Goal: Transaction & Acquisition: Purchase product/service

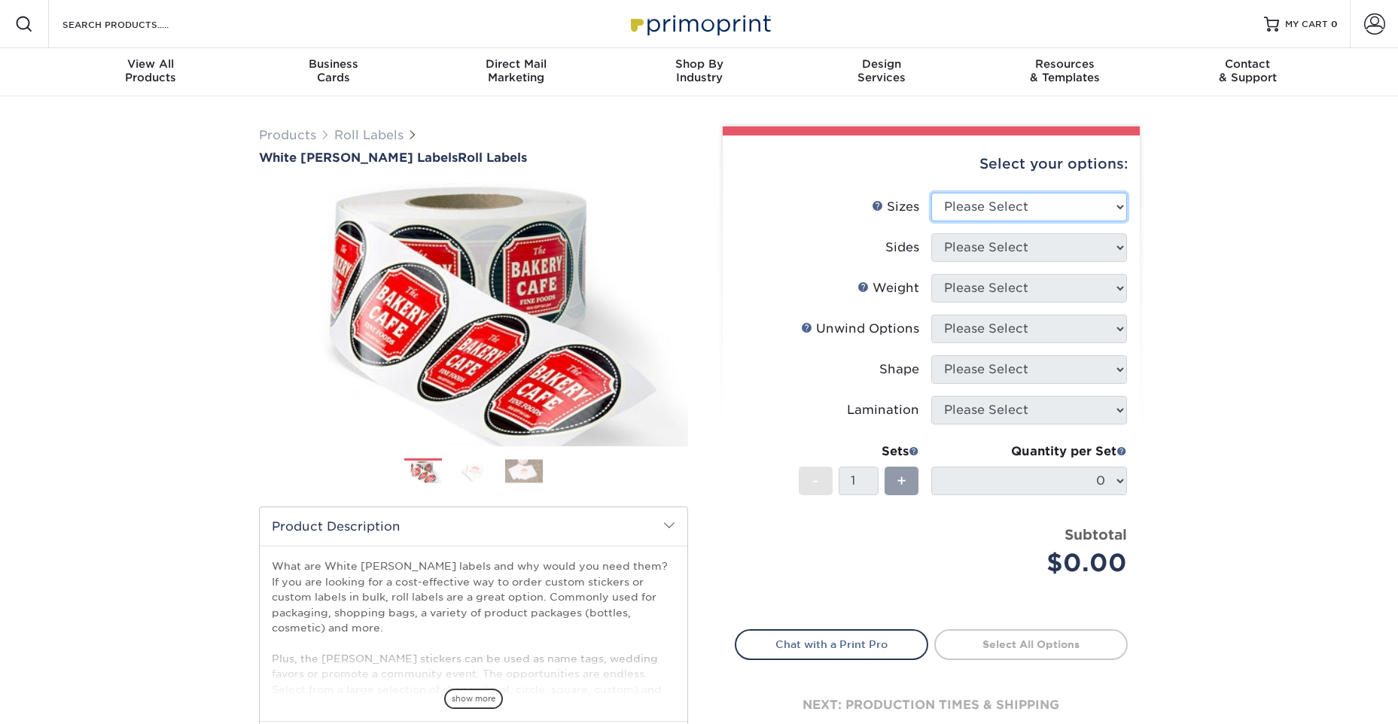
click at [991, 209] on select "Please Select 1" x 1" 1" x 2" 1" x 2.5" 1" x 3" 1.5" x 1.5" 1.5" x 2.5" 1.5" x …" at bounding box center [1029, 207] width 196 height 29
select select "2.50x2.50"
click at [931, 193] on select "Please Select 1" x 1" 1" x 2" 1" x 2.5" 1" x 3" 1.5" x 1.5" 1.5" x 2.5" 1.5" x …" at bounding box center [1029, 207] width 196 height 29
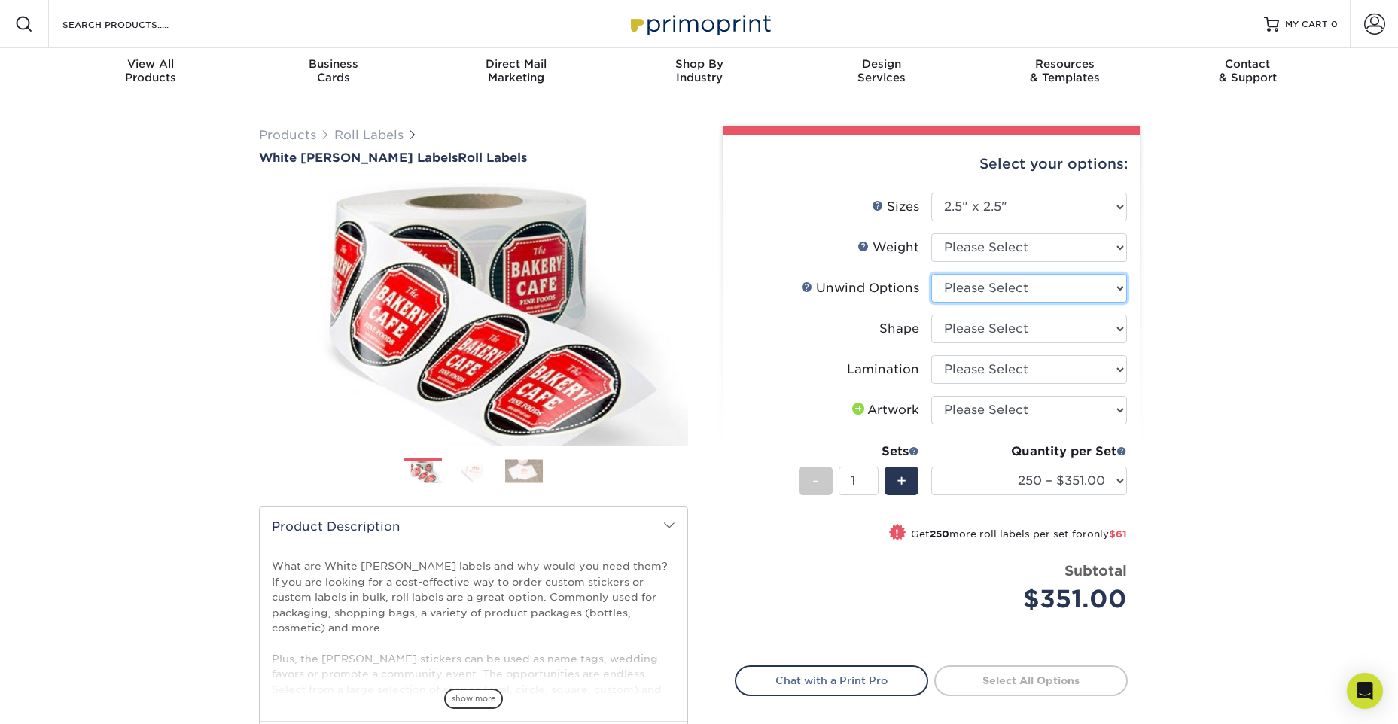
click at [1056, 283] on select "Please Select Not Important Off Top (Direction #1) Off Bottom (Direction #2) Of…" at bounding box center [1029, 288] width 196 height 29
click at [1190, 297] on div "Products Roll Labels White BOPP Labels Roll Labels Previous Next /" at bounding box center [699, 498] width 1398 height 804
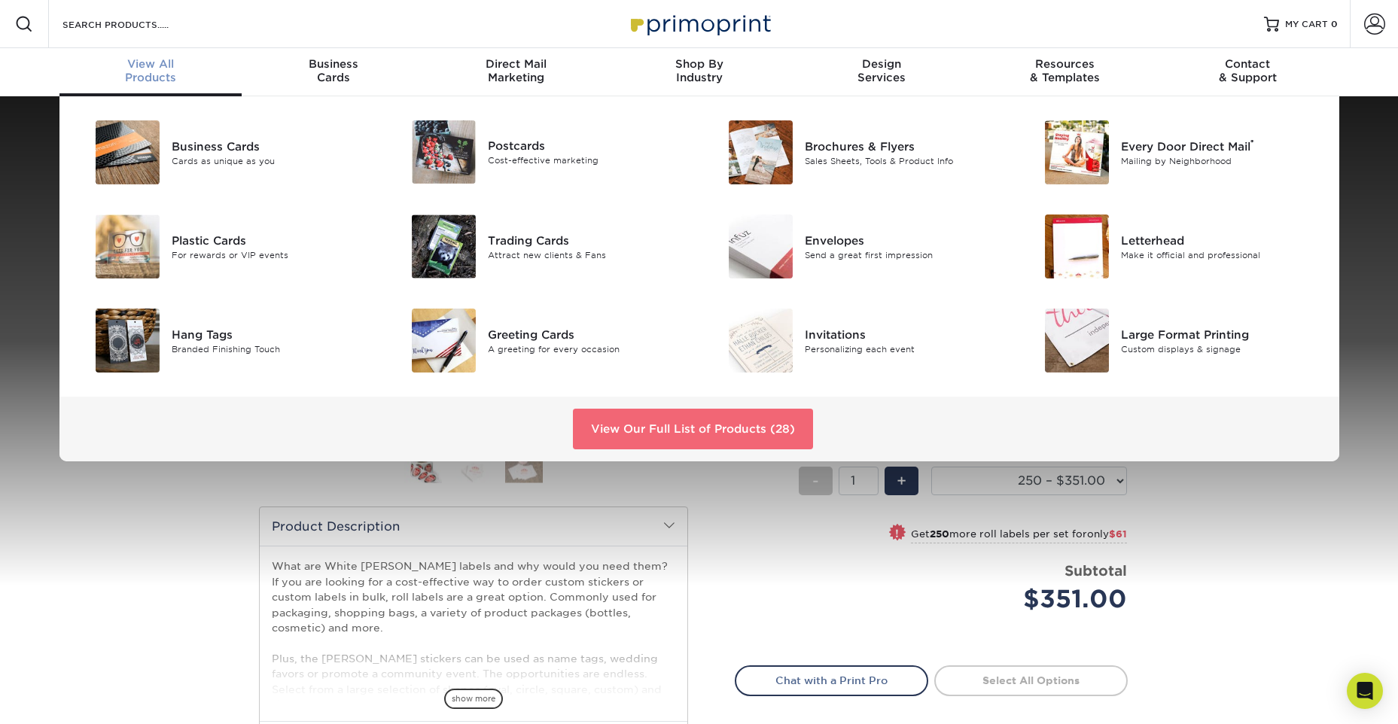
click at [676, 427] on link "View Our Full List of Products (28)" at bounding box center [693, 429] width 240 height 41
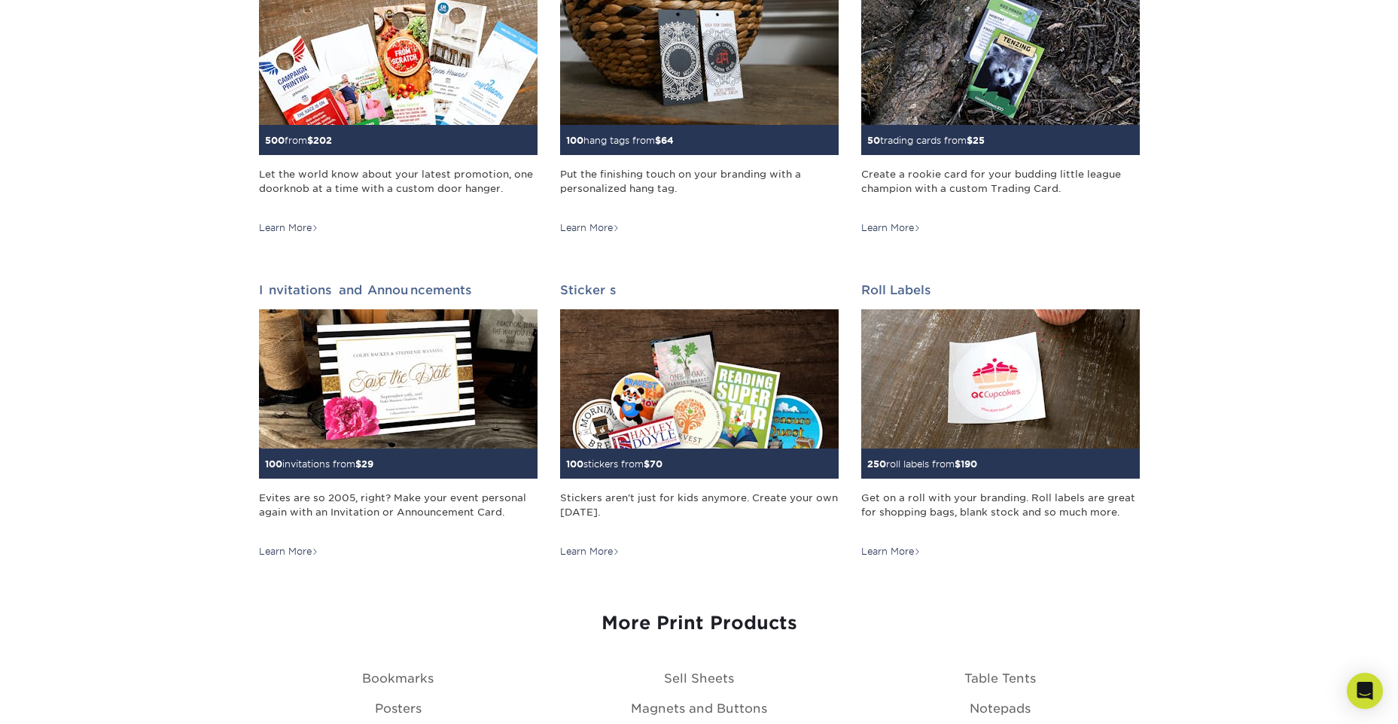
scroll to position [1279, 0]
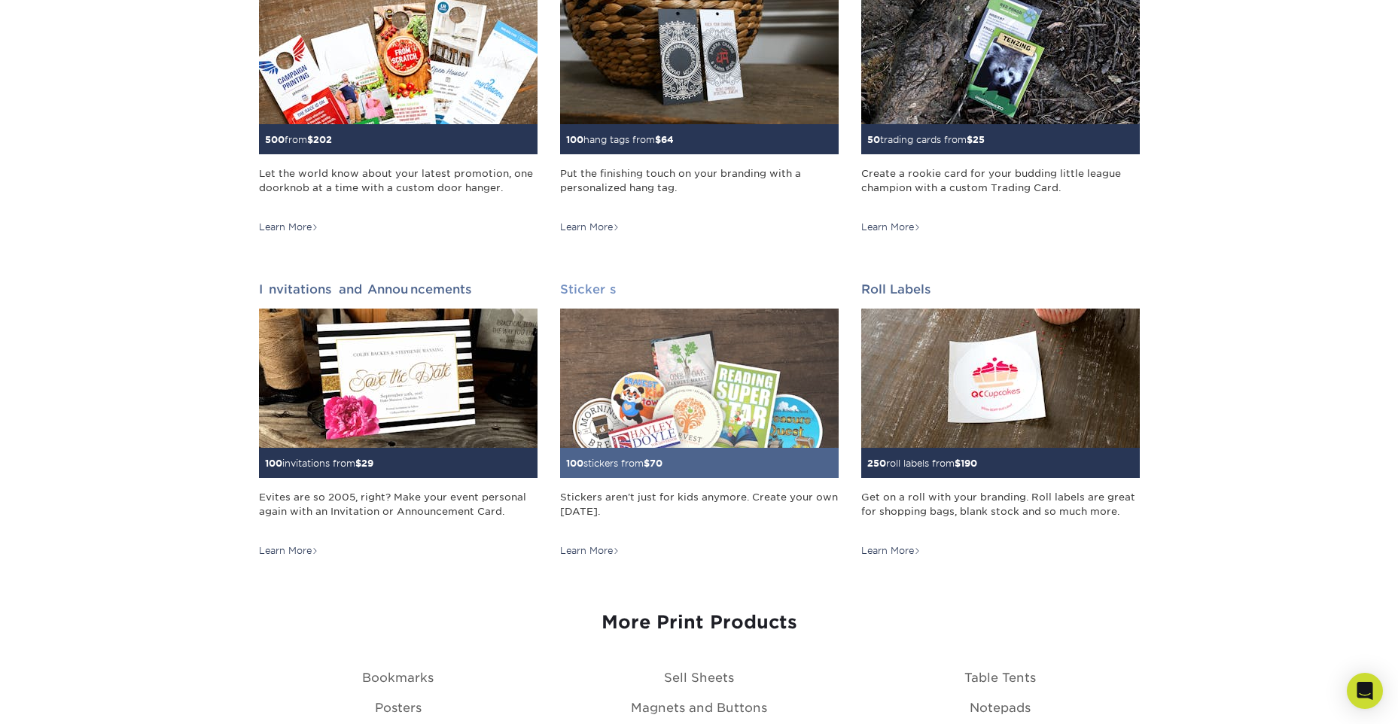
click at [664, 496] on div "Stickers aren't just for kids anymore. Create your own [DATE]." at bounding box center [699, 512] width 279 height 44
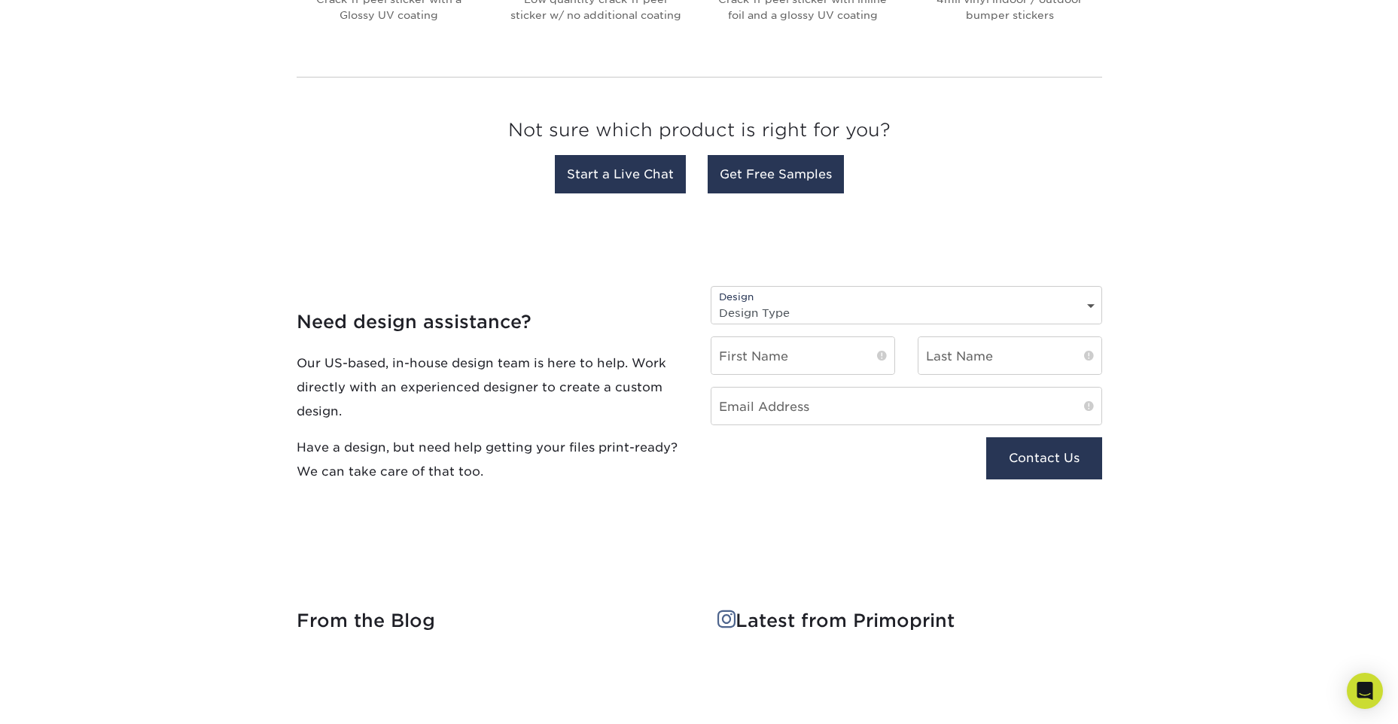
scroll to position [827, 0]
click at [843, 321] on select "Design Type Design Edits New Design" at bounding box center [906, 311] width 390 height 22
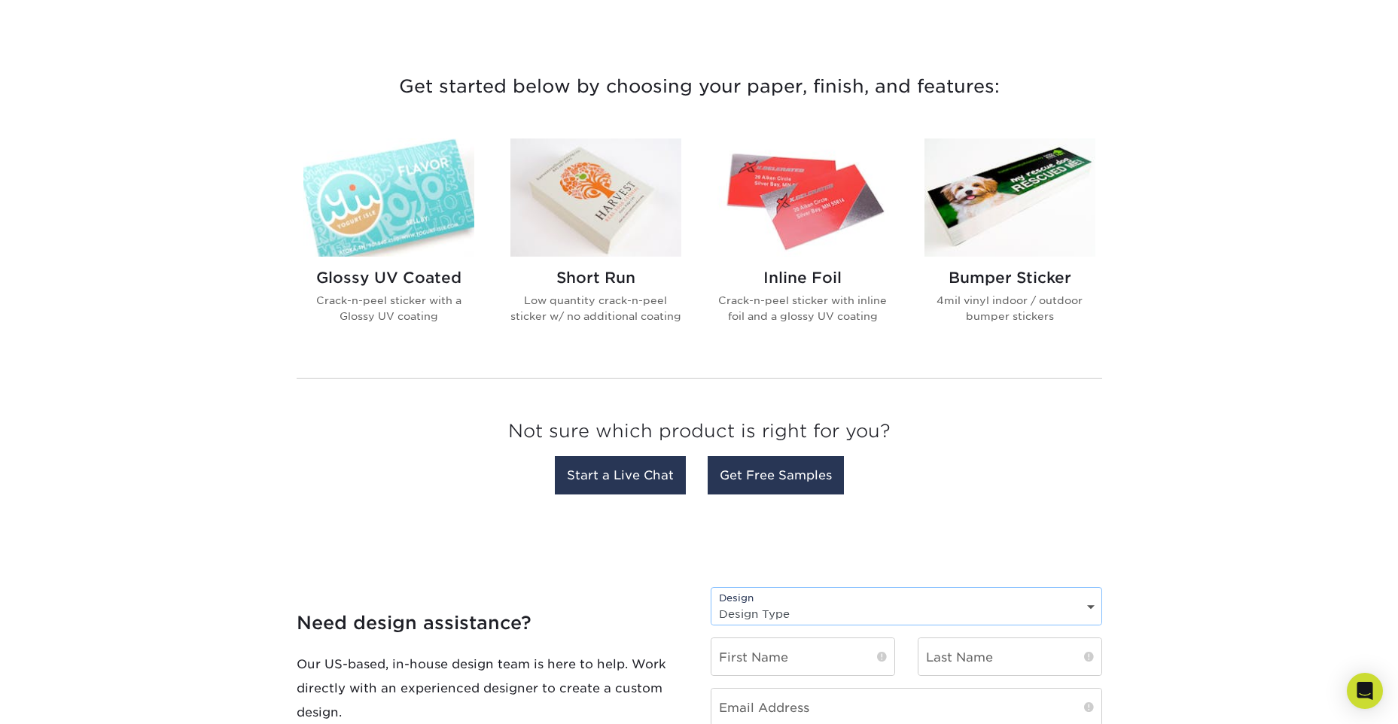
scroll to position [525, 0]
click at [361, 214] on img at bounding box center [388, 197] width 171 height 118
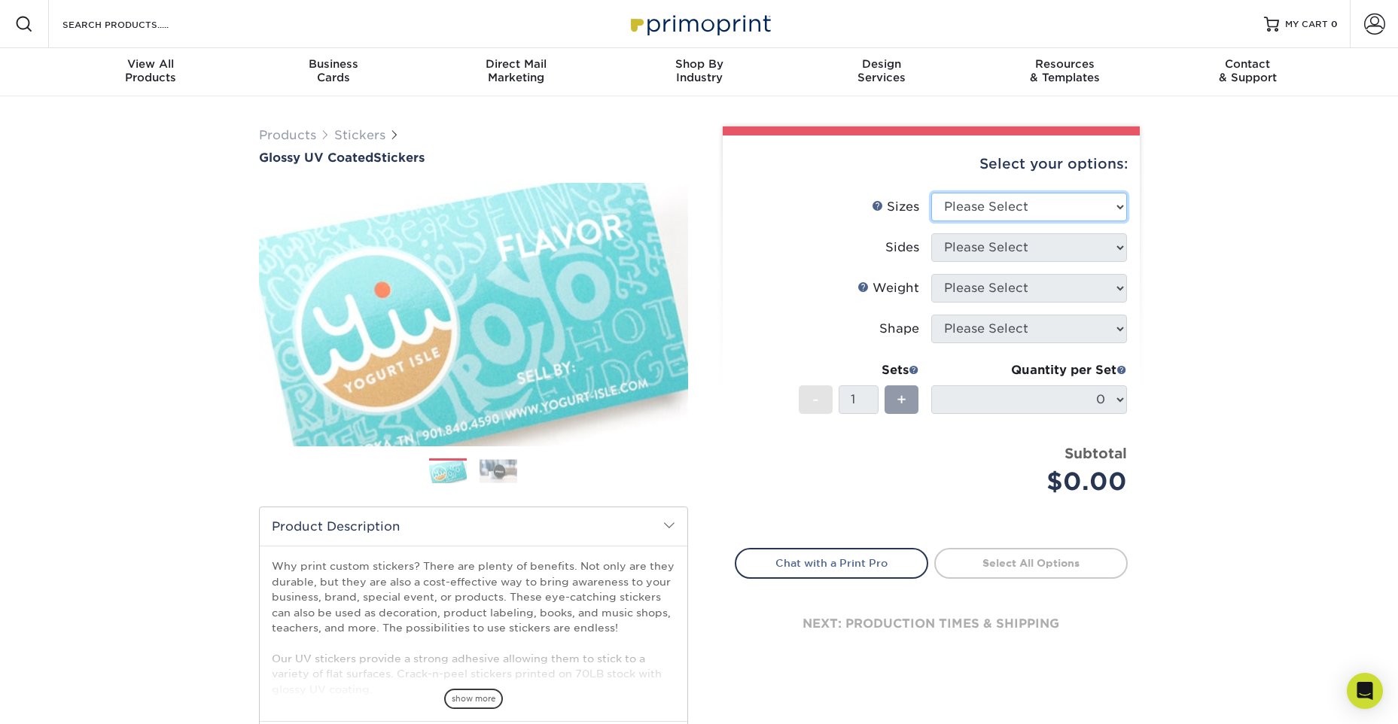
click at [1009, 209] on select "Please Select 1.5" x 2.5" 2" x 2" 2" x 3" 2" x 3.5" 2" x 4" 2" x 8" 2.12" x 5.5…" at bounding box center [1029, 207] width 196 height 29
select select "3.00x4.00"
click at [931, 193] on select "Please Select 1.5" x 2.5" 2" x 2" 2" x 3" 2" x 3.5" 2" x 4" 2" x 8" 2.12" x 5.5…" at bounding box center [1029, 207] width 196 height 29
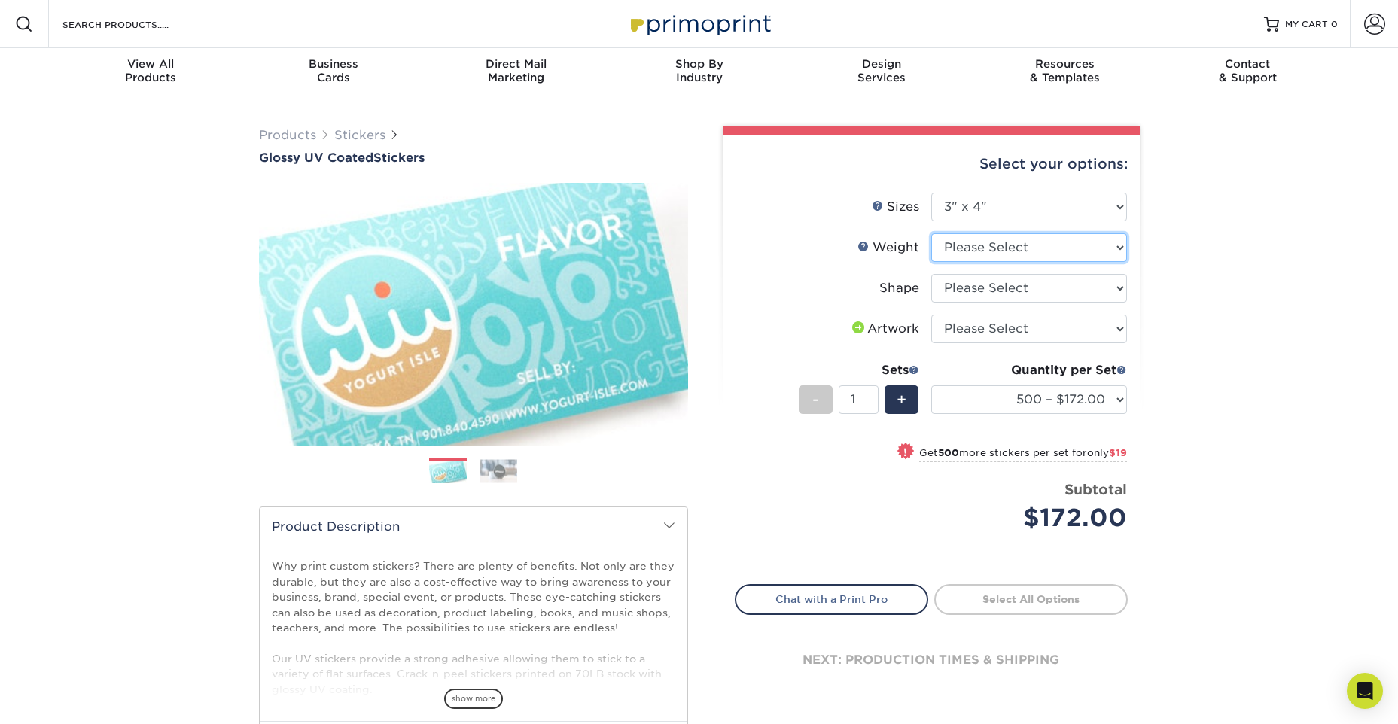
click at [1048, 246] on select "Please Select Crack and Peel" at bounding box center [1029, 247] width 196 height 29
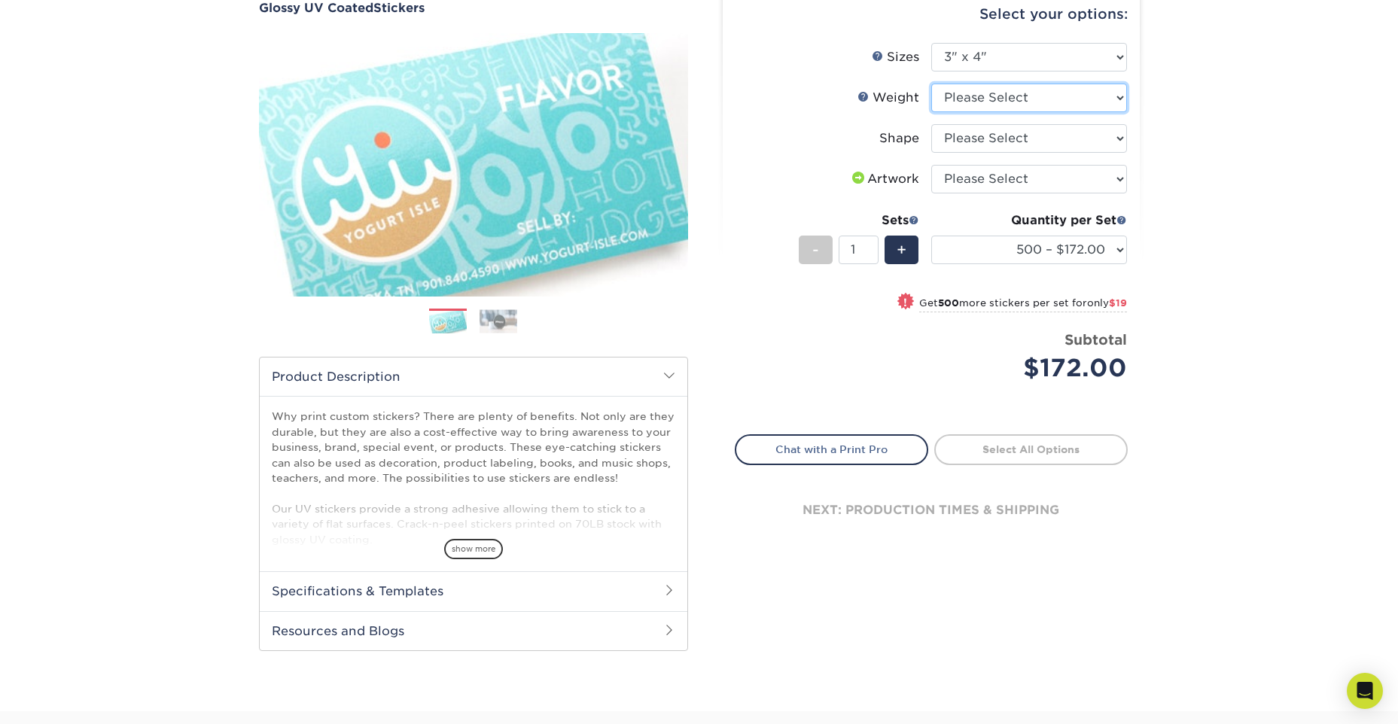
scroll to position [151, 0]
click at [1028, 100] on select "Please Select Crack and Peel" at bounding box center [1029, 97] width 196 height 29
click at [1019, 99] on select "Please Select Crack and Peel" at bounding box center [1029, 97] width 196 height 29
select select "Crack and Peel"
click at [931, 83] on select "Please Select Crack and Peel" at bounding box center [1029, 97] width 196 height 29
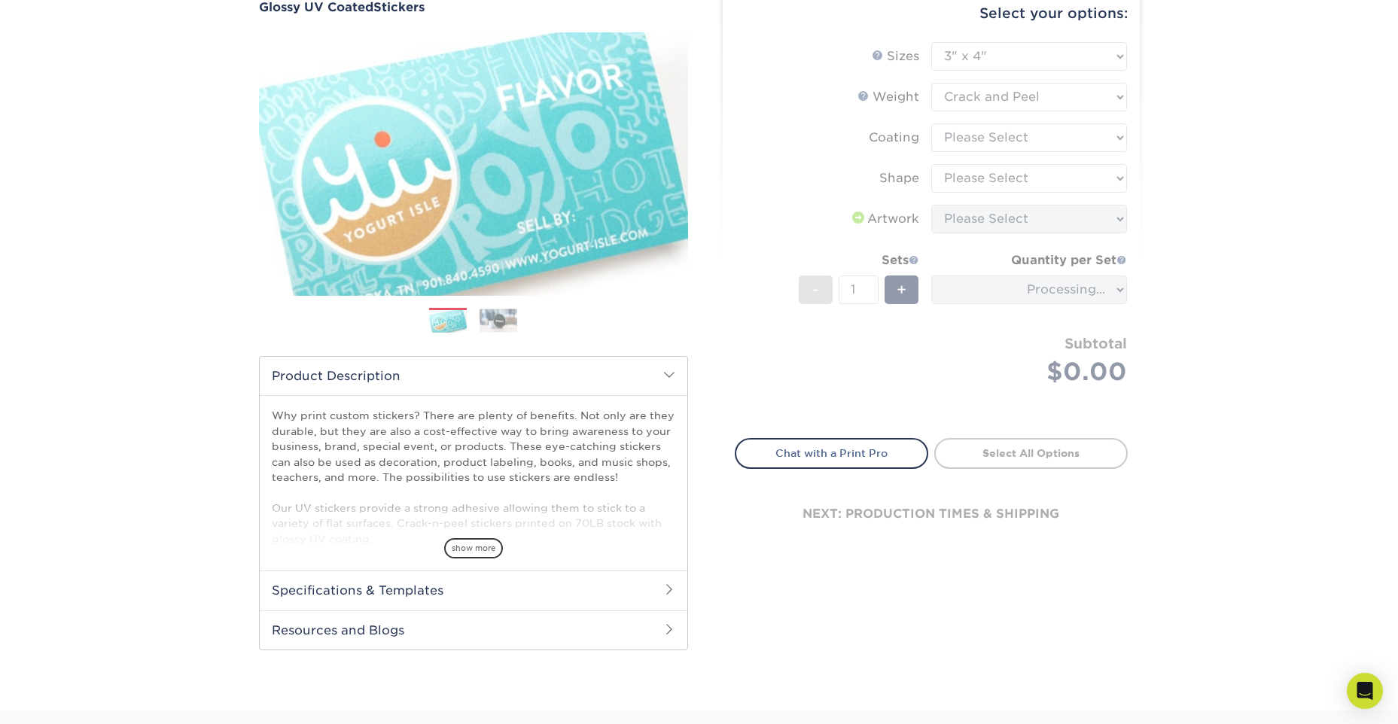
click at [498, 322] on img at bounding box center [499, 320] width 38 height 23
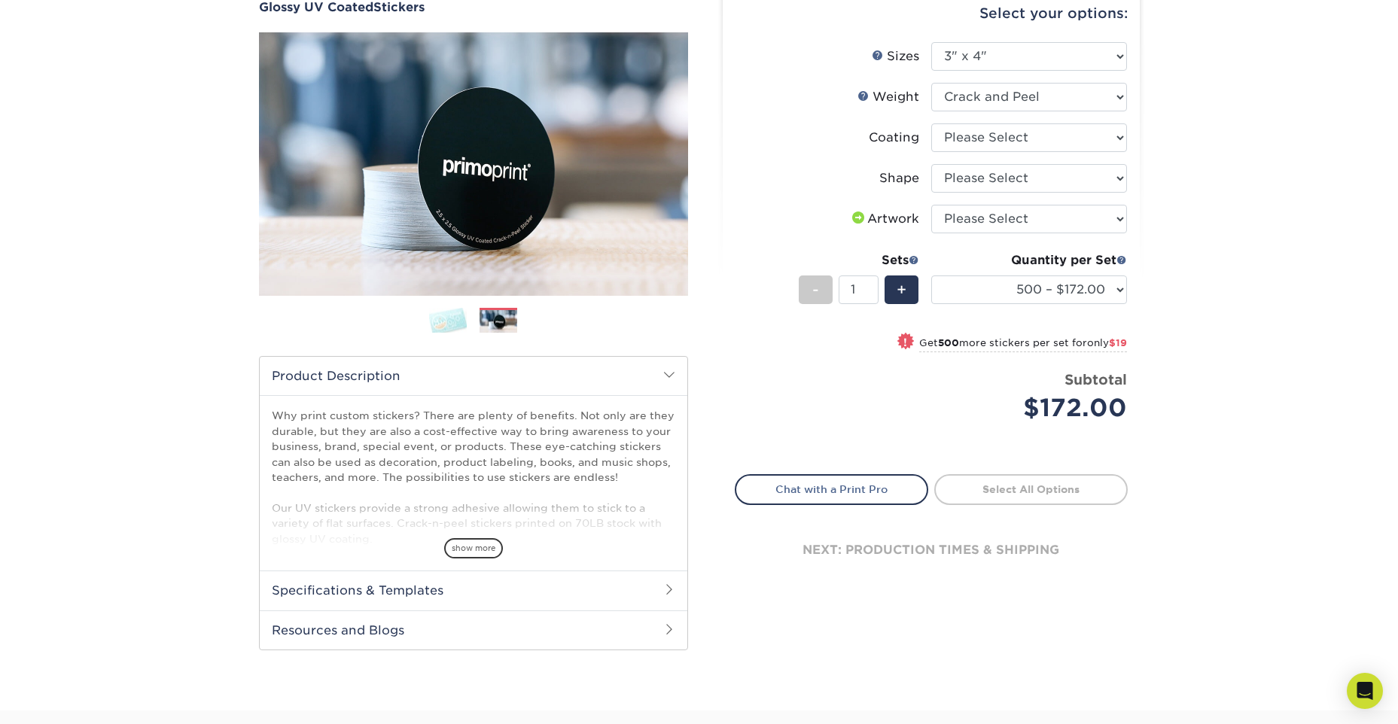
click at [443, 318] on img at bounding box center [448, 320] width 38 height 26
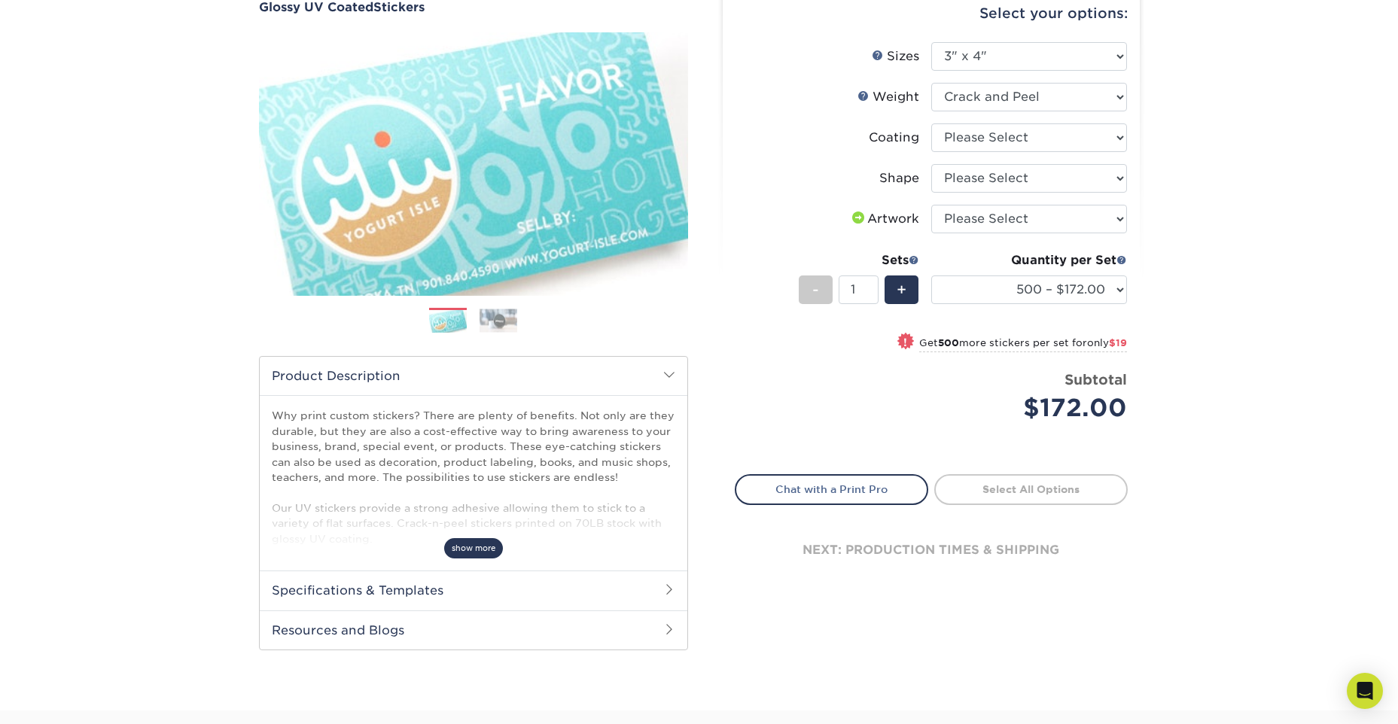
click at [462, 552] on span "show more" at bounding box center [473, 548] width 59 height 20
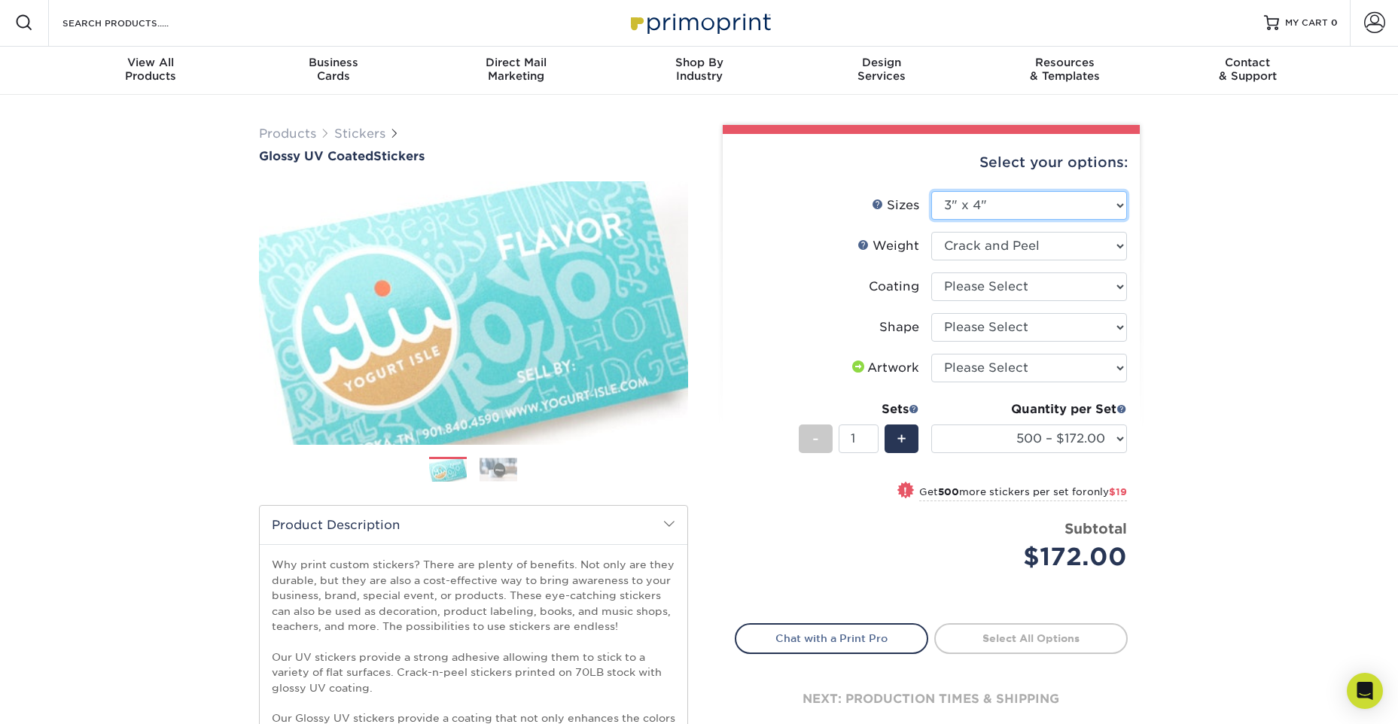
scroll to position [1, 0]
click at [1052, 201] on select "Please Select 1.5" x 2.5" 2" x 2" 2" x 3" 2" x 3.5" 2" x 4" 2" x 8" 2.12" x 5.5…" at bounding box center [1029, 206] width 196 height 29
click at [1040, 207] on select "Please Select 1.5" x 2.5" 2" x 2" 2" x 3" 2" x 3.5" 2" x 4" 2" x 8" 2.12" x 5.5…" at bounding box center [1029, 206] width 196 height 29
select select "2.50x2.50"
click at [931, 192] on select "Please Select 1.5" x 2.5" 2" x 2" 2" x 3" 2" x 3.5" 2" x 4" 2" x 8" 2.12" x 5.5…" at bounding box center [1029, 206] width 196 height 29
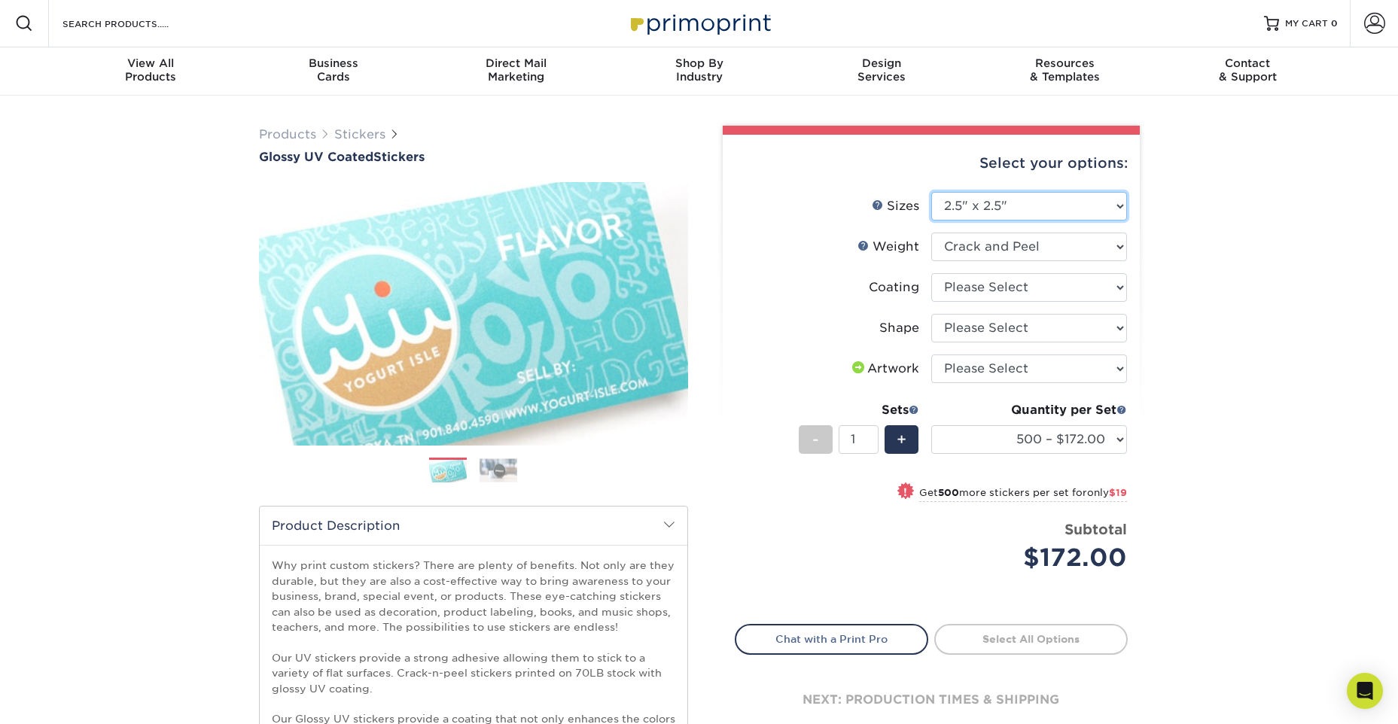
select select "-1"
click at [1086, 248] on form "Sizes Help Sizes Please Select 1.5" x 2.5" 2" x 2" 2" x 3" 2" x 3.5" 2" x 4" 2"…" at bounding box center [931, 399] width 393 height 415
click at [1086, 248] on select "Please Select Crack and Peel - Round" at bounding box center [1029, 247] width 196 height 29
select select "Crack and Peel - Round"
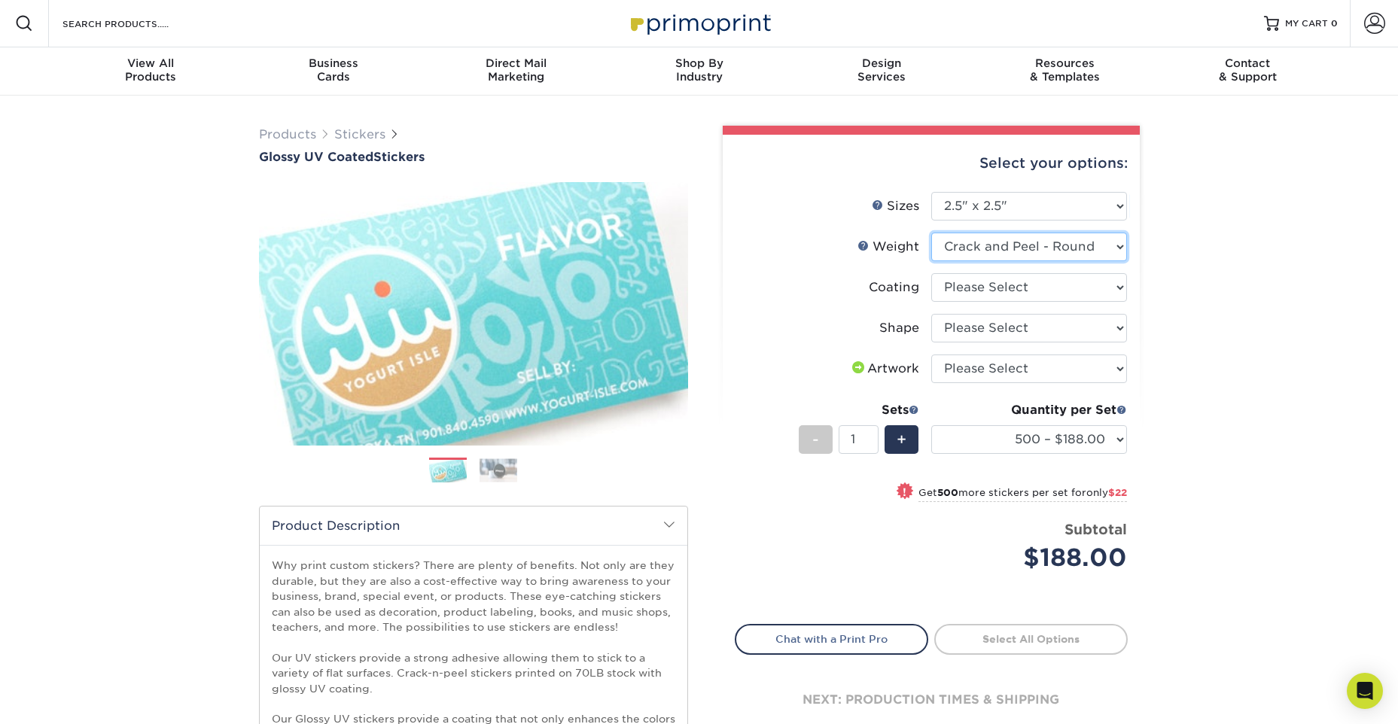
click at [931, 233] on select "Please Select Crack and Peel - Round" at bounding box center [1029, 247] width 196 height 29
click at [1120, 292] on select at bounding box center [1029, 287] width 196 height 29
select select "1e8116af-acfc-44b1-83dc-8181aa338834"
click at [931, 273] on select at bounding box center [1029, 287] width 196 height 29
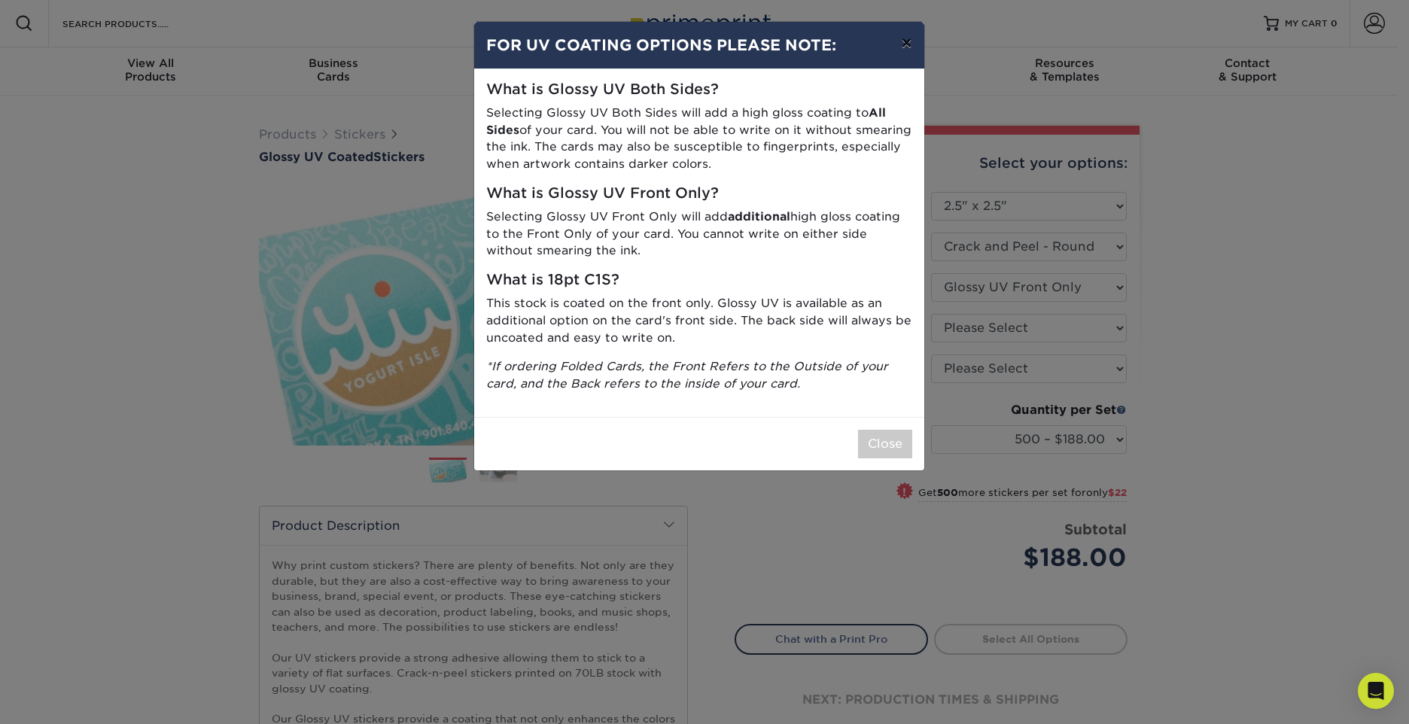
click at [906, 42] on button "×" at bounding box center [906, 43] width 35 height 42
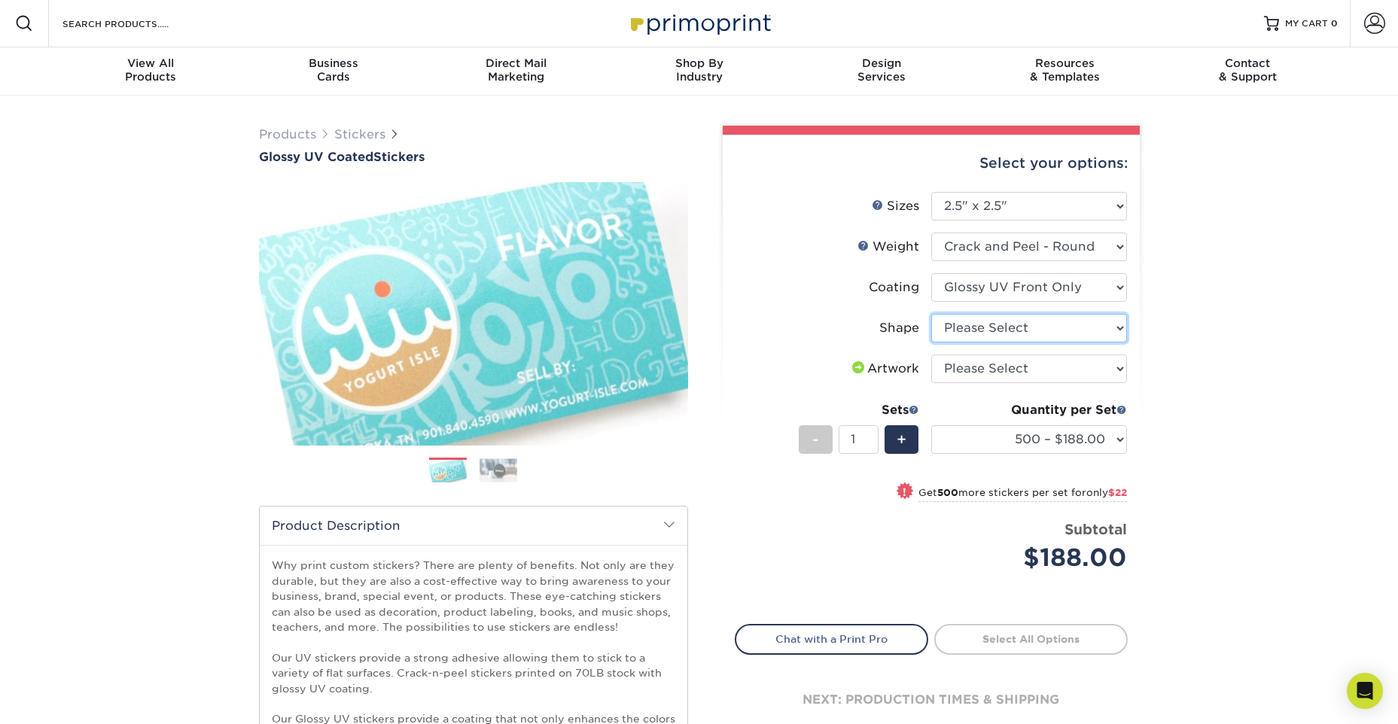
click at [1053, 324] on select "Please Select Standard" at bounding box center [1029, 328] width 196 height 29
select select "standard"
click at [931, 314] on select "Please Select Standard" at bounding box center [1029, 328] width 196 height 29
click at [1101, 373] on select "Please Select I will upload files I need a design - $50" at bounding box center [1029, 369] width 196 height 29
select select "upload"
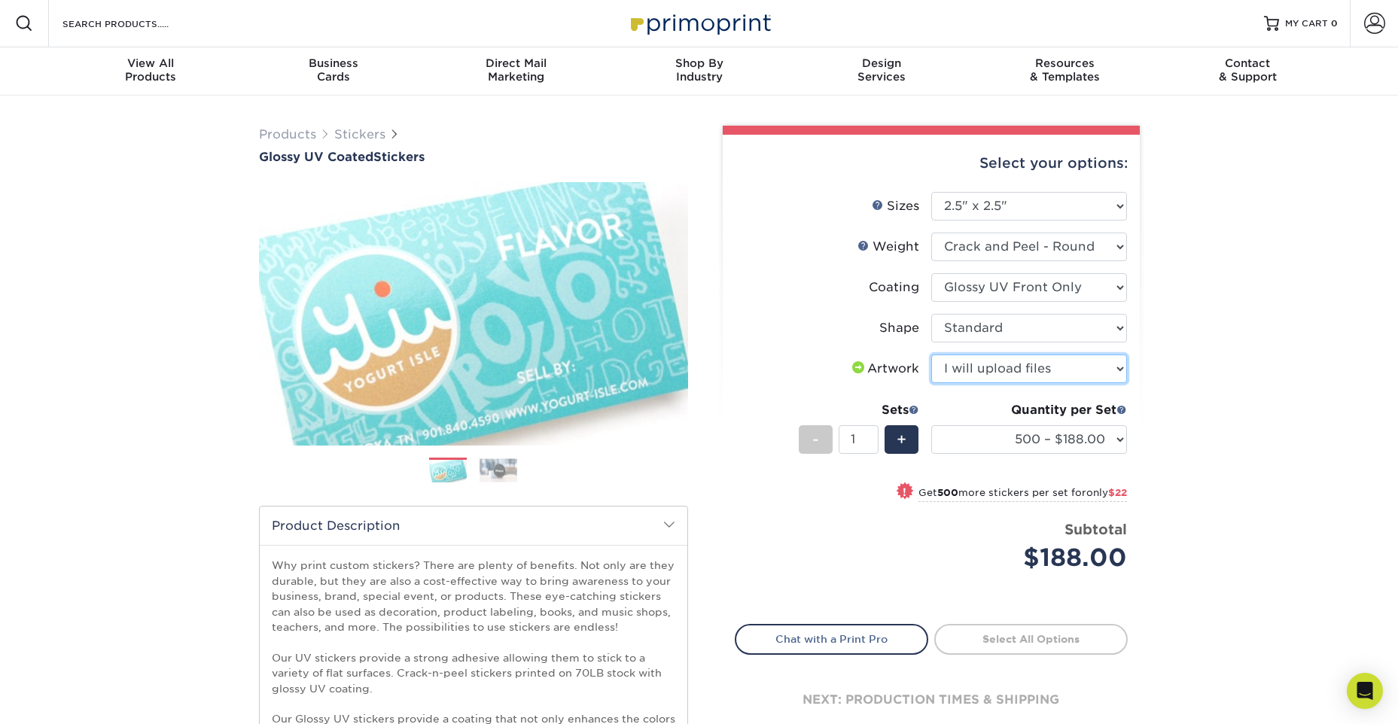
click at [931, 355] on select "Please Select I will upload files I need a design - $50" at bounding box center [1029, 369] width 196 height 29
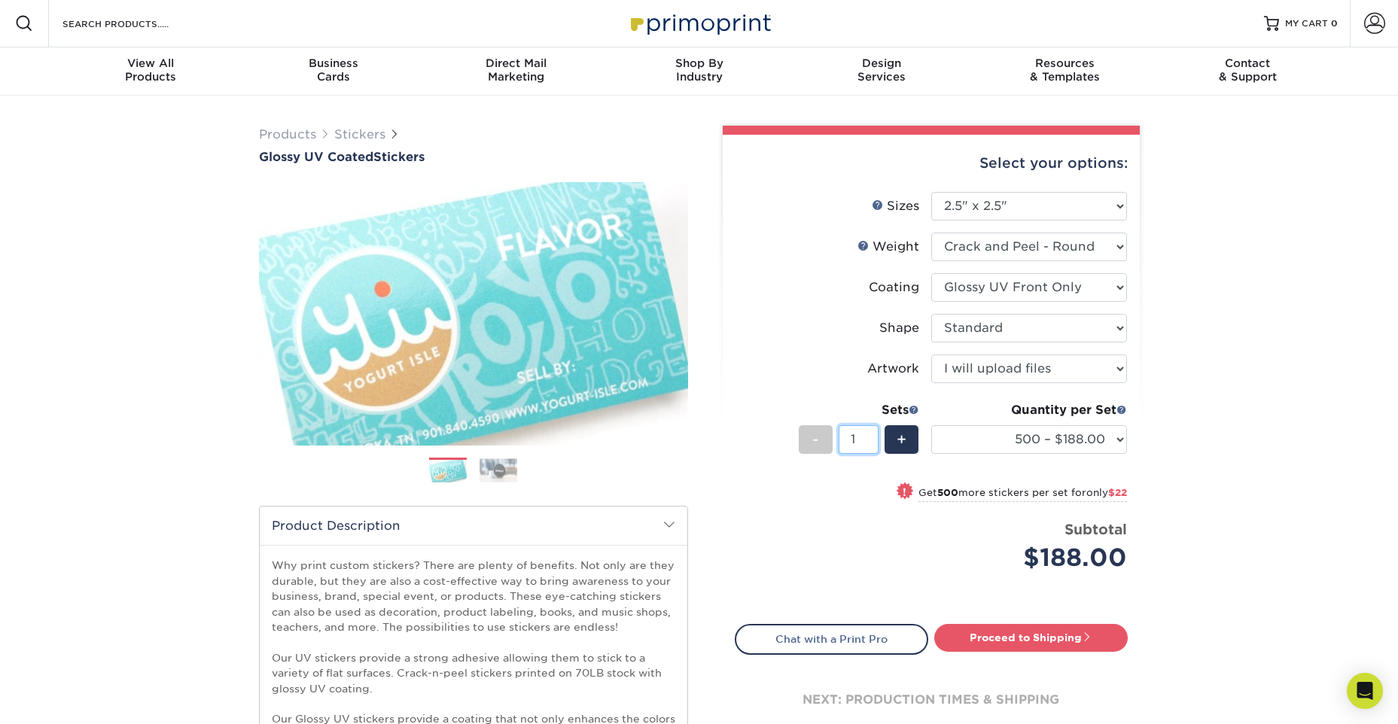
click at [860, 439] on input "1" at bounding box center [859, 439] width 40 height 29
click at [1119, 438] on select "500 – $188.00 1000 – $210.00 2500 – $264.00 5000 – $397.00 10000 – $794.00 1500…" at bounding box center [1029, 439] width 196 height 29
click at [931, 425] on select "500 – $188.00 1000 – $210.00 2500 – $264.00 5000 – $397.00 10000 – $794.00 1500…" at bounding box center [1029, 439] width 196 height 29
click at [1110, 437] on select "500 – $188.00 1000 – $210.00 2500 – $264.00 5000 – $397.00 10000 – $794.00 1500…" at bounding box center [1029, 439] width 196 height 29
select select "5000 – $397.00"
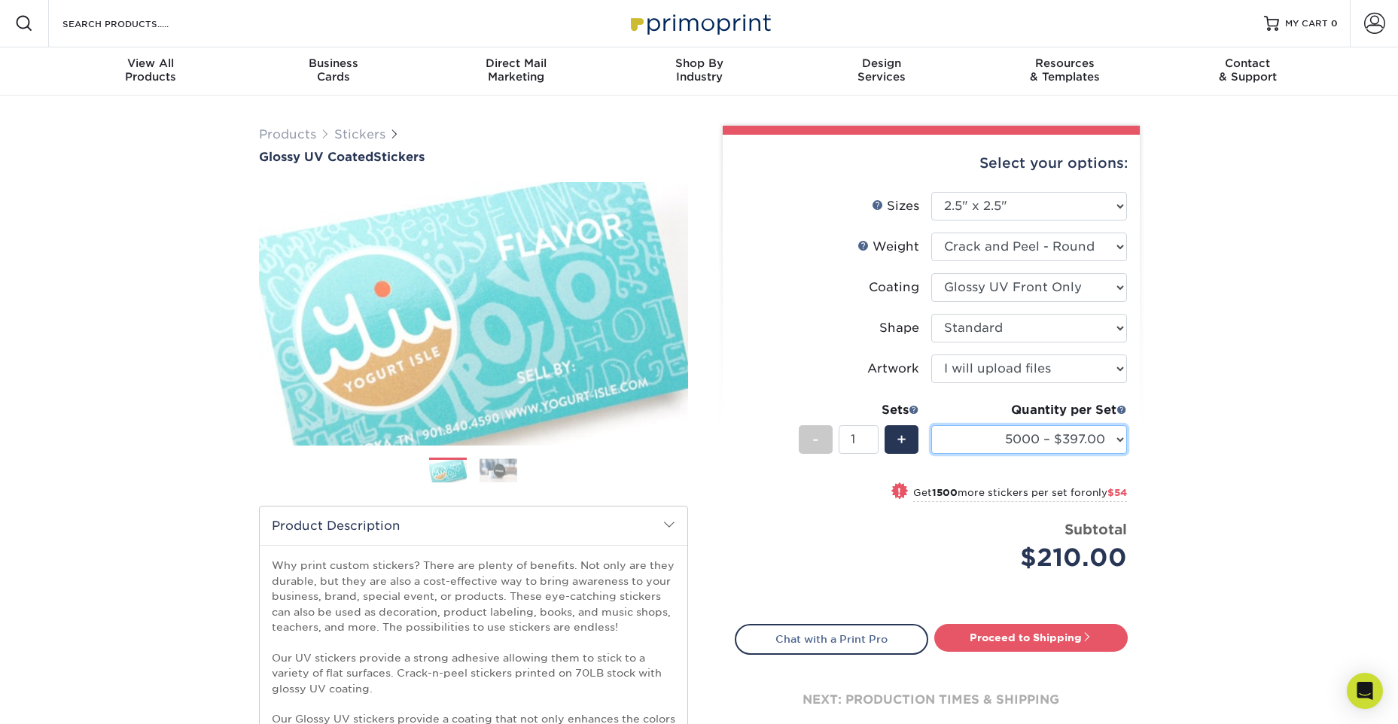
click at [931, 425] on select "500 – $188.00 1000 – $210.00 2500 – $264.00 5000 – $397.00 10000 – $794.00 1500…" at bounding box center [1029, 439] width 196 height 29
